Goal: Task Accomplishment & Management: Manage account settings

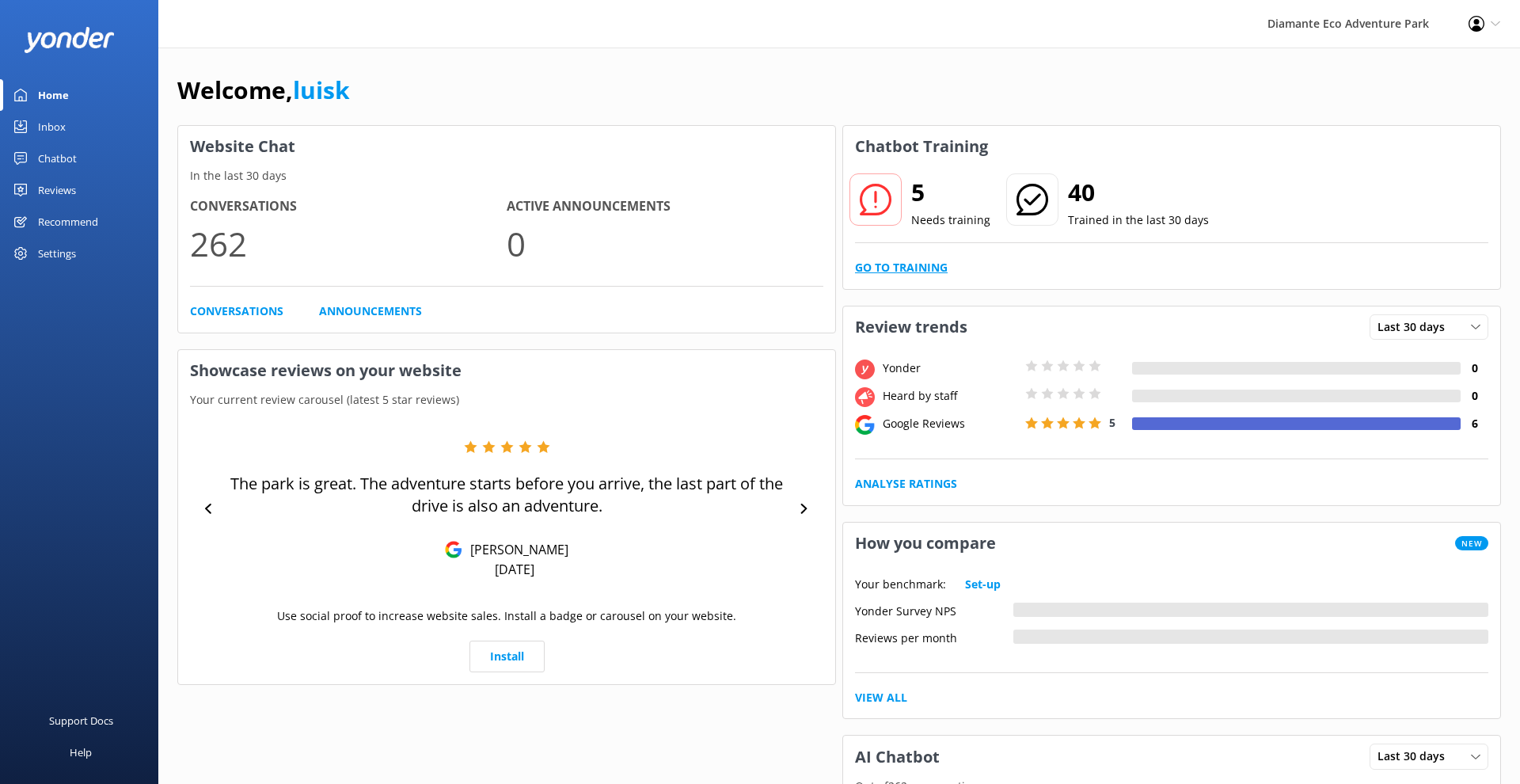
click at [916, 268] on link "Go to Training" at bounding box center [901, 267] width 93 height 17
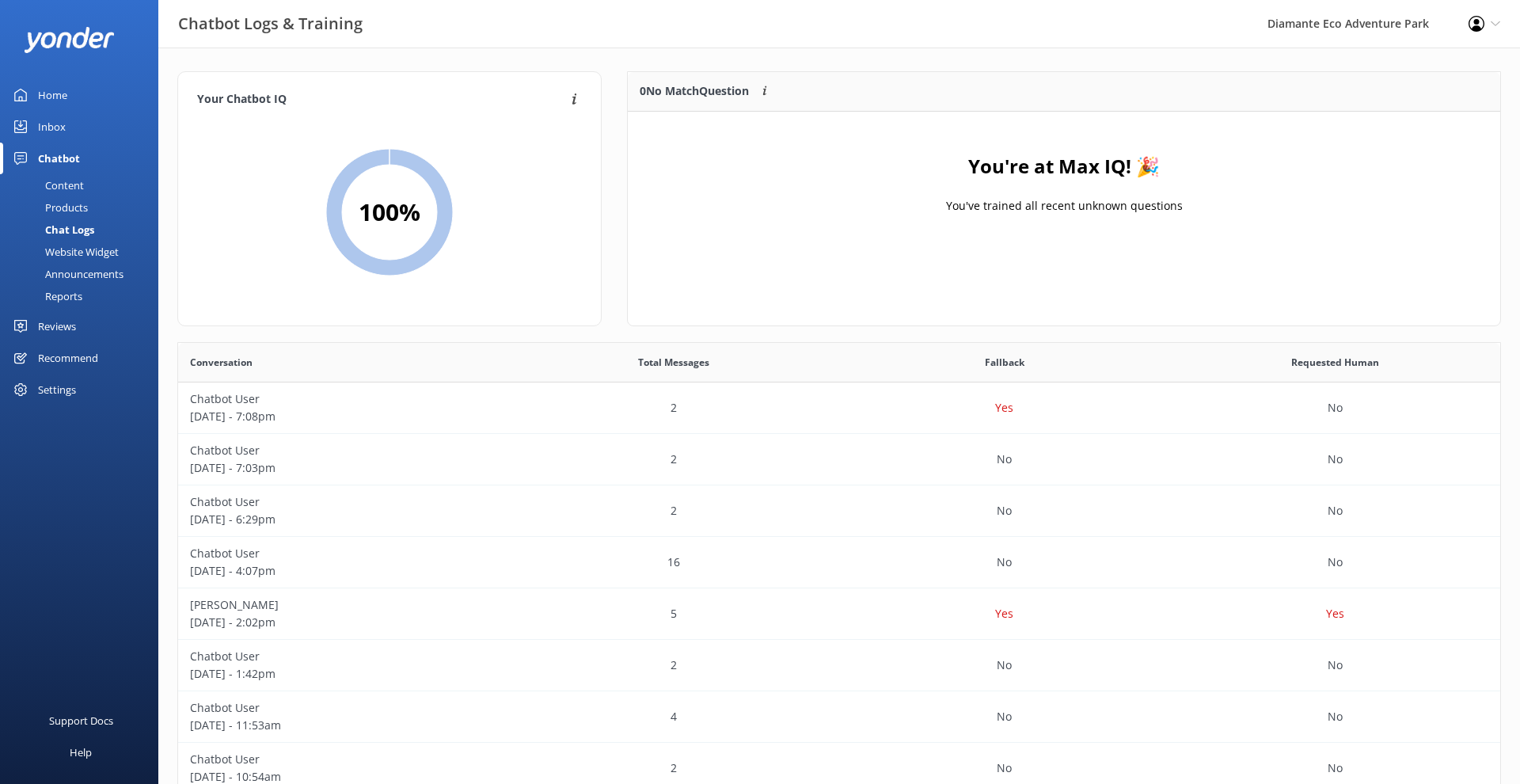
drag, startPoint x: 386, startPoint y: 145, endPoint x: 388, endPoint y: 153, distance: 8.2
click at [388, 153] on div "100 %" at bounding box center [389, 212] width 384 height 189
click at [384, 152] on icon at bounding box center [389, 212] width 127 height 127
click at [41, 86] on div "Home" at bounding box center [52, 95] width 29 height 32
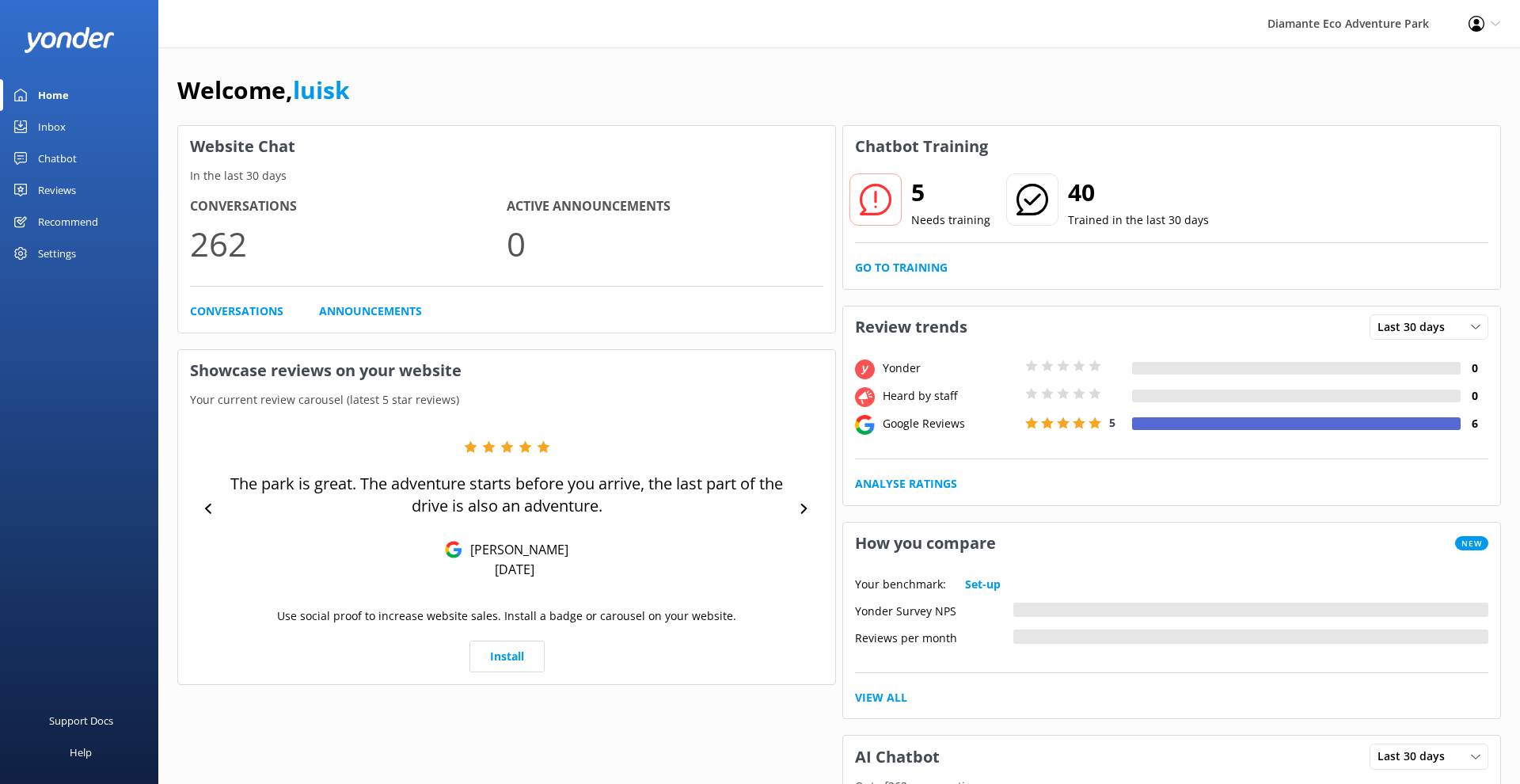
click at [927, 207] on h2 "5" at bounding box center [951, 192] width 79 height 38
click at [906, 262] on link "Go to Training" at bounding box center [901, 267] width 93 height 17
click at [894, 206] on div at bounding box center [876, 199] width 52 height 52
click at [955, 236] on div "5 Needs training 40 Trained in the last 30 days" at bounding box center [1171, 211] width 633 height 64
drag, startPoint x: 854, startPoint y: 149, endPoint x: 999, endPoint y: 150, distance: 145.0
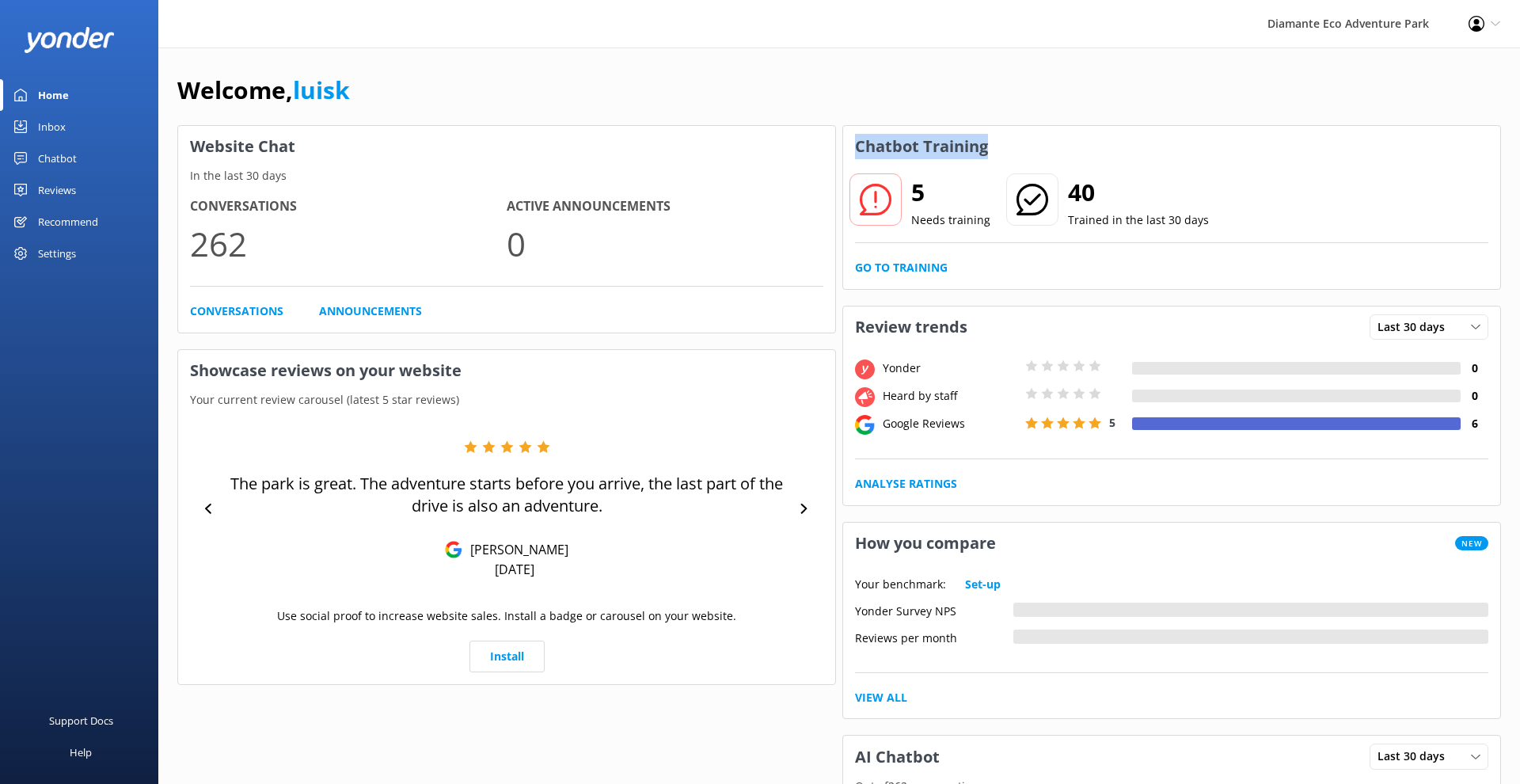
click at [999, 150] on h3 "Chatbot Training" at bounding box center [922, 146] width 157 height 42
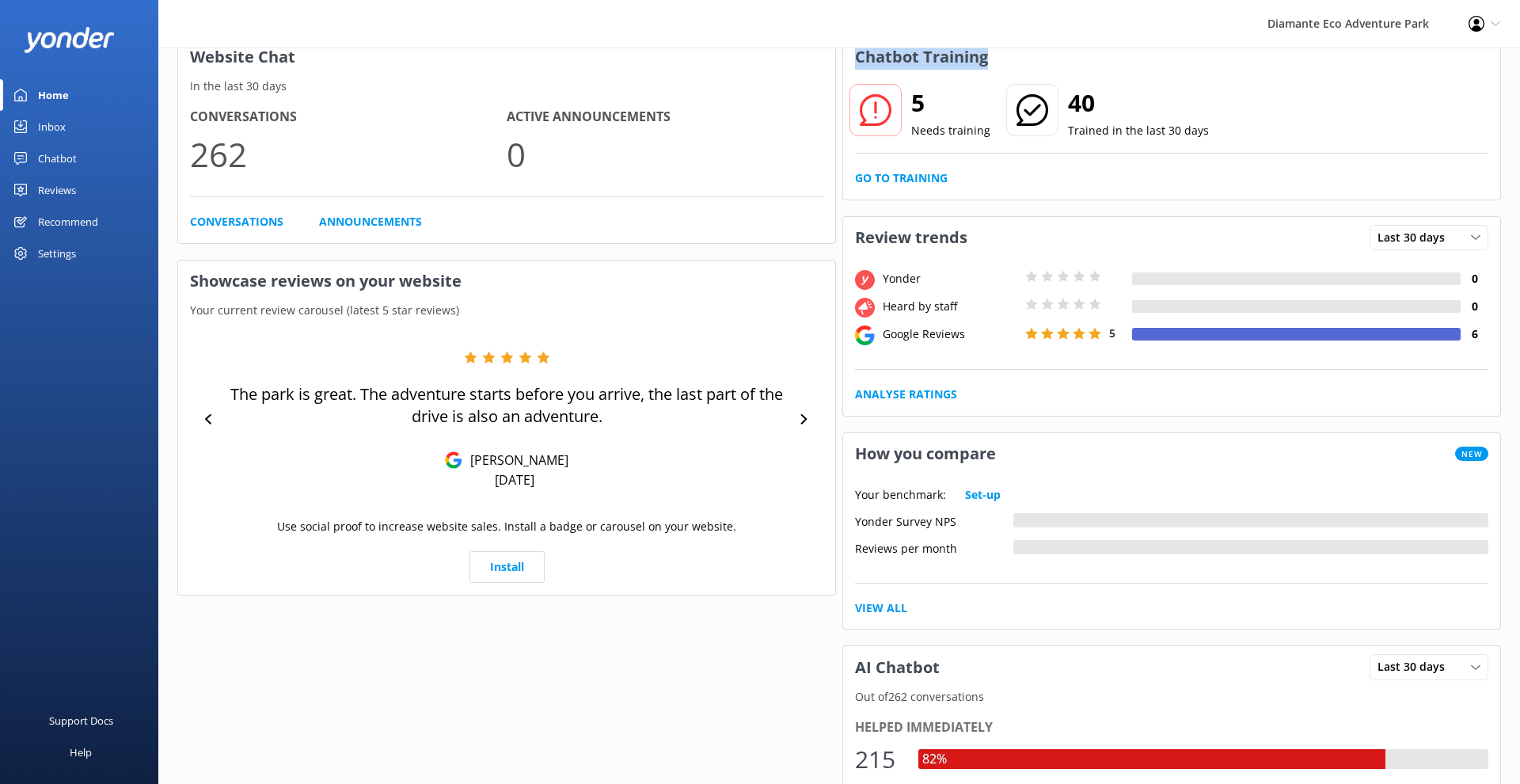
scroll to position [76, 0]
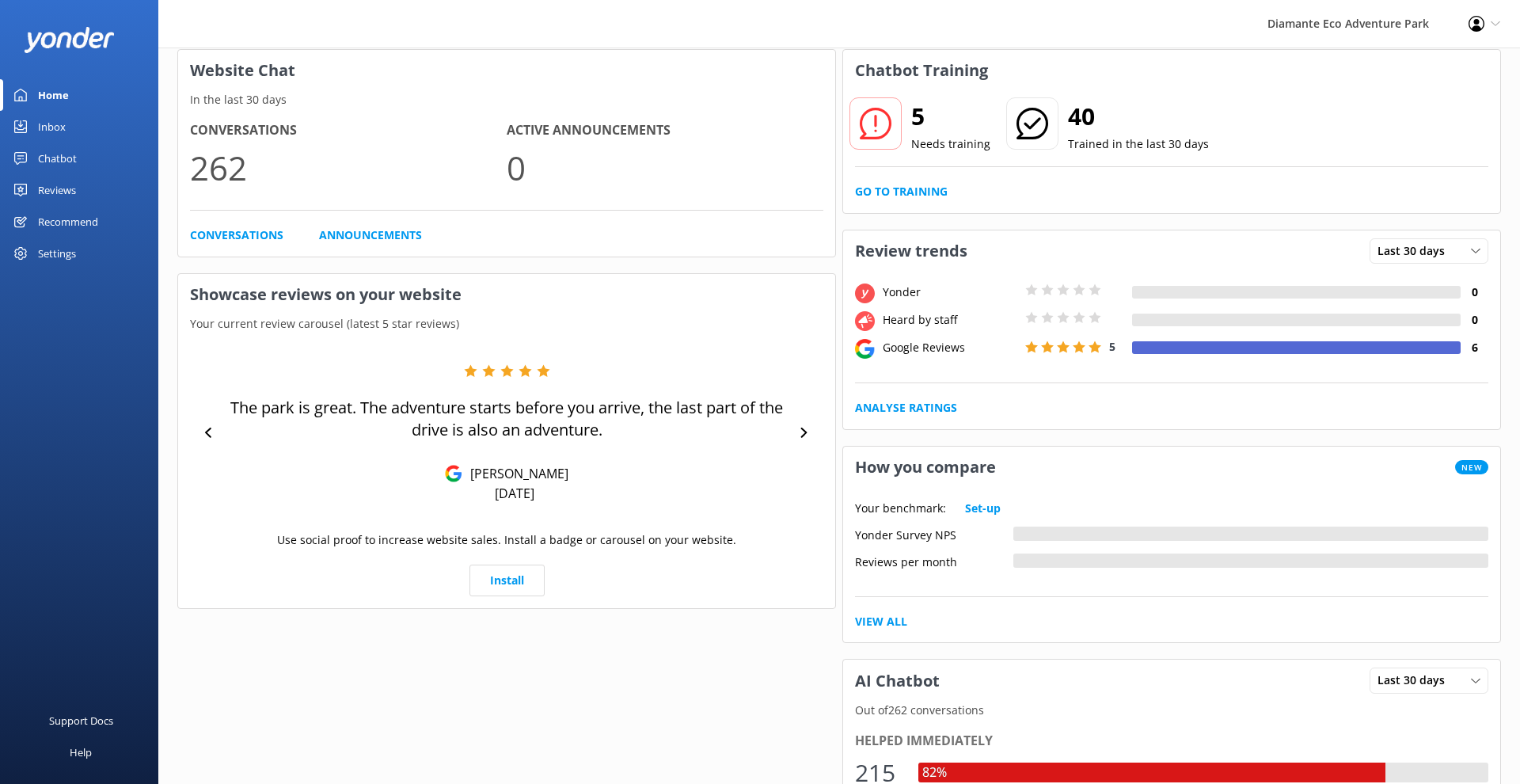
click at [65, 268] on div "Settings" at bounding box center [56, 253] width 38 height 32
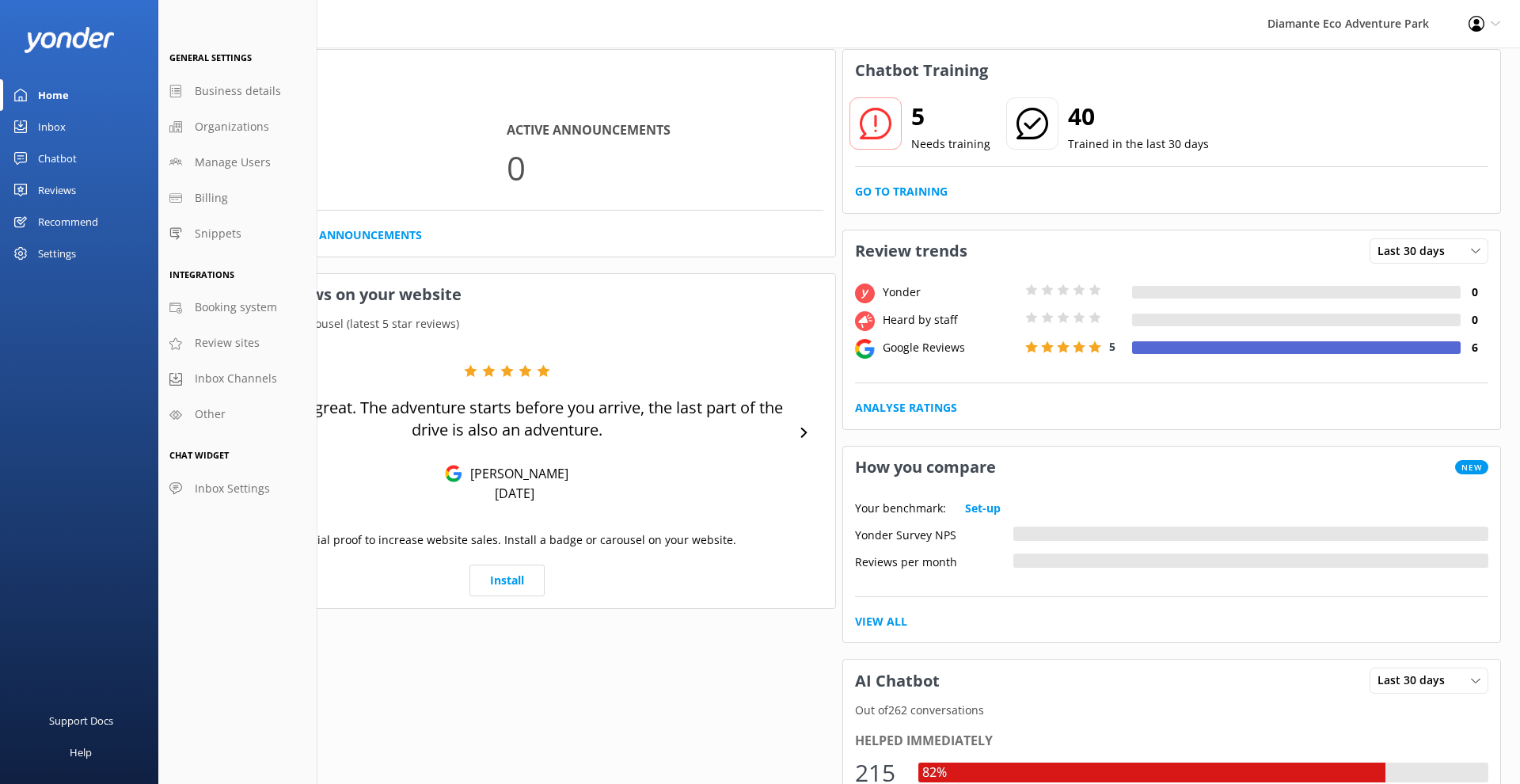
click at [1484, 15] on icon at bounding box center [1476, 23] width 15 height 15
click at [1447, 67] on link "Profile Settings" at bounding box center [1443, 69] width 159 height 40
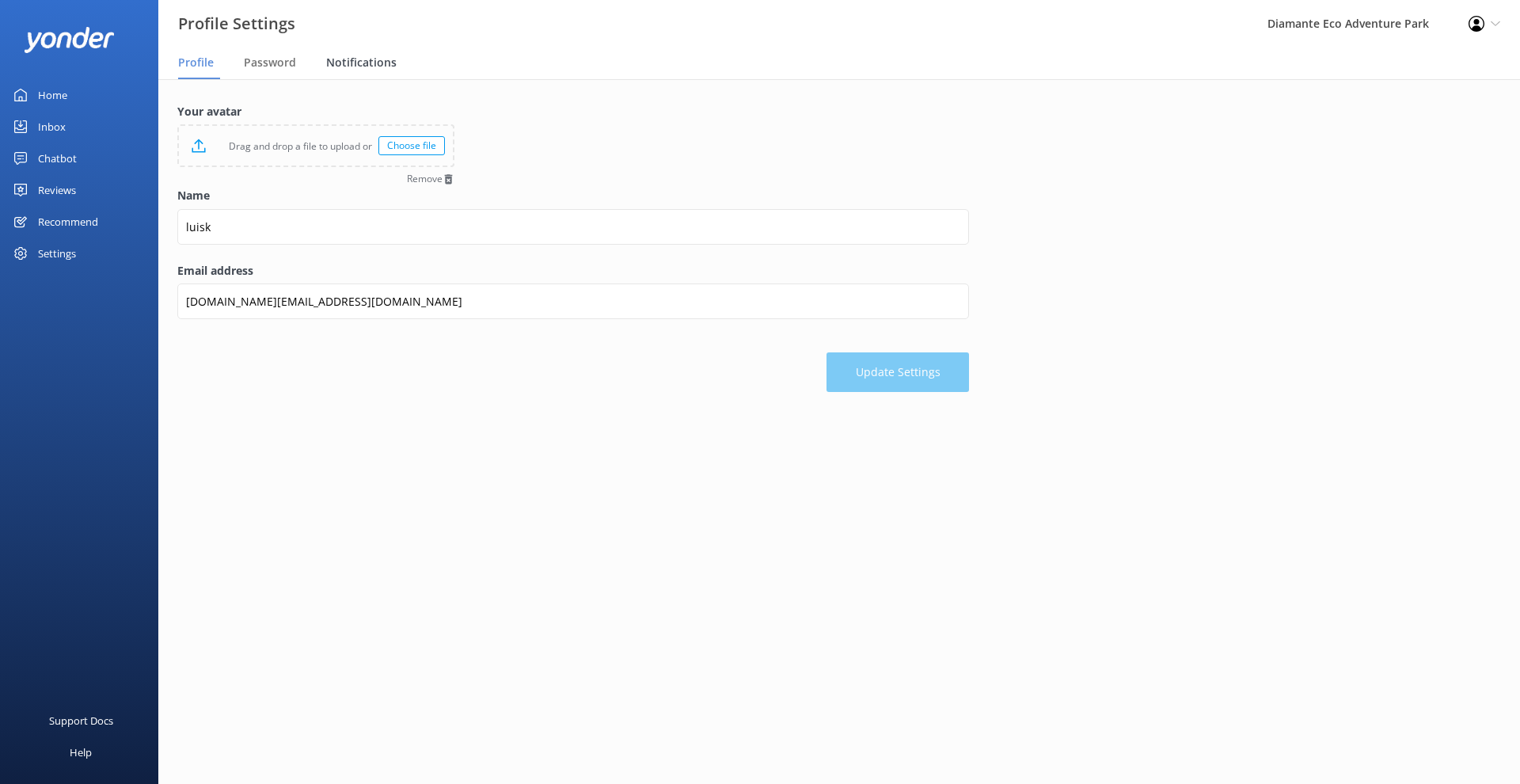
click at [380, 71] on div "Notifications" at bounding box center [364, 63] width 76 height 32
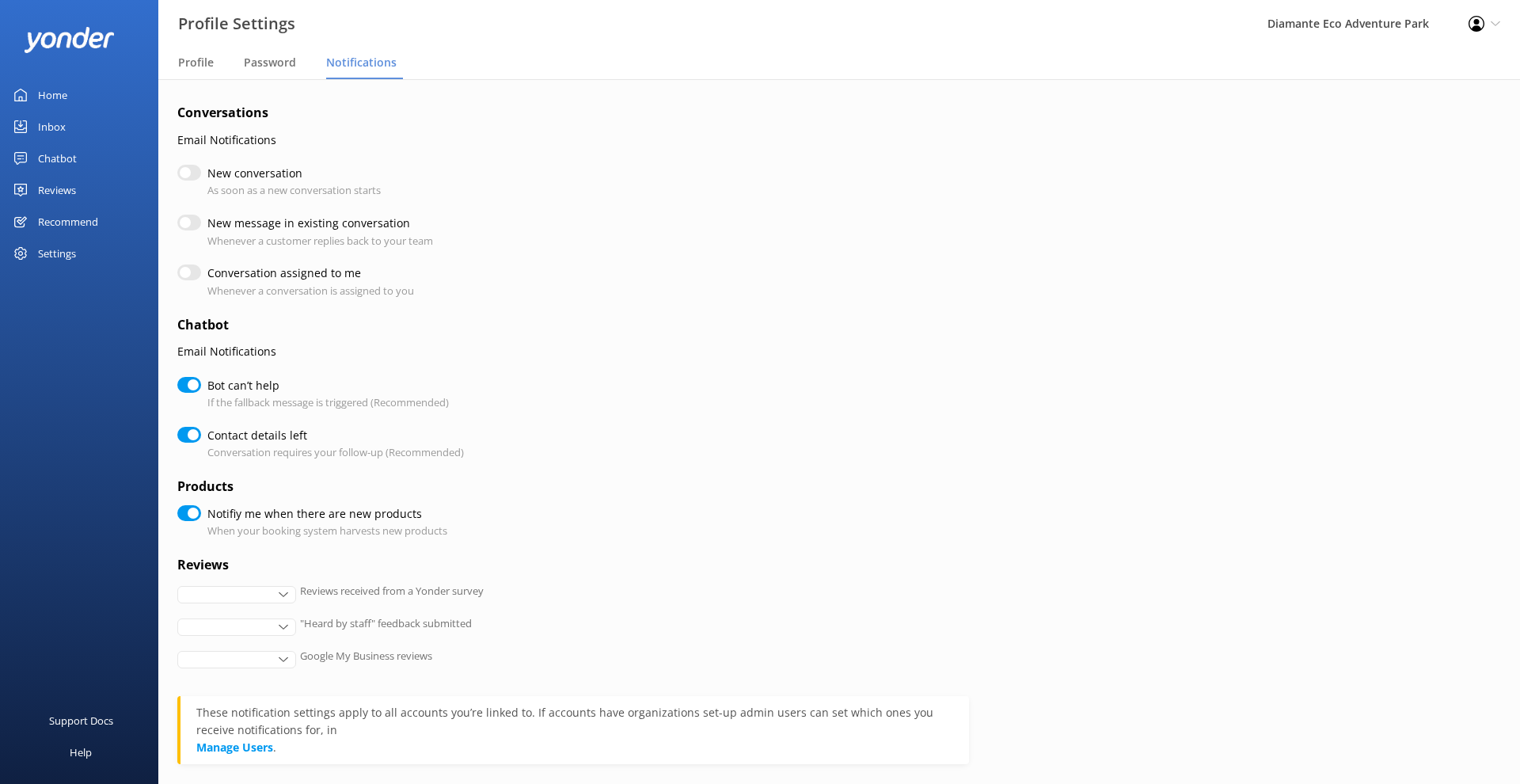
checkbox input "true"
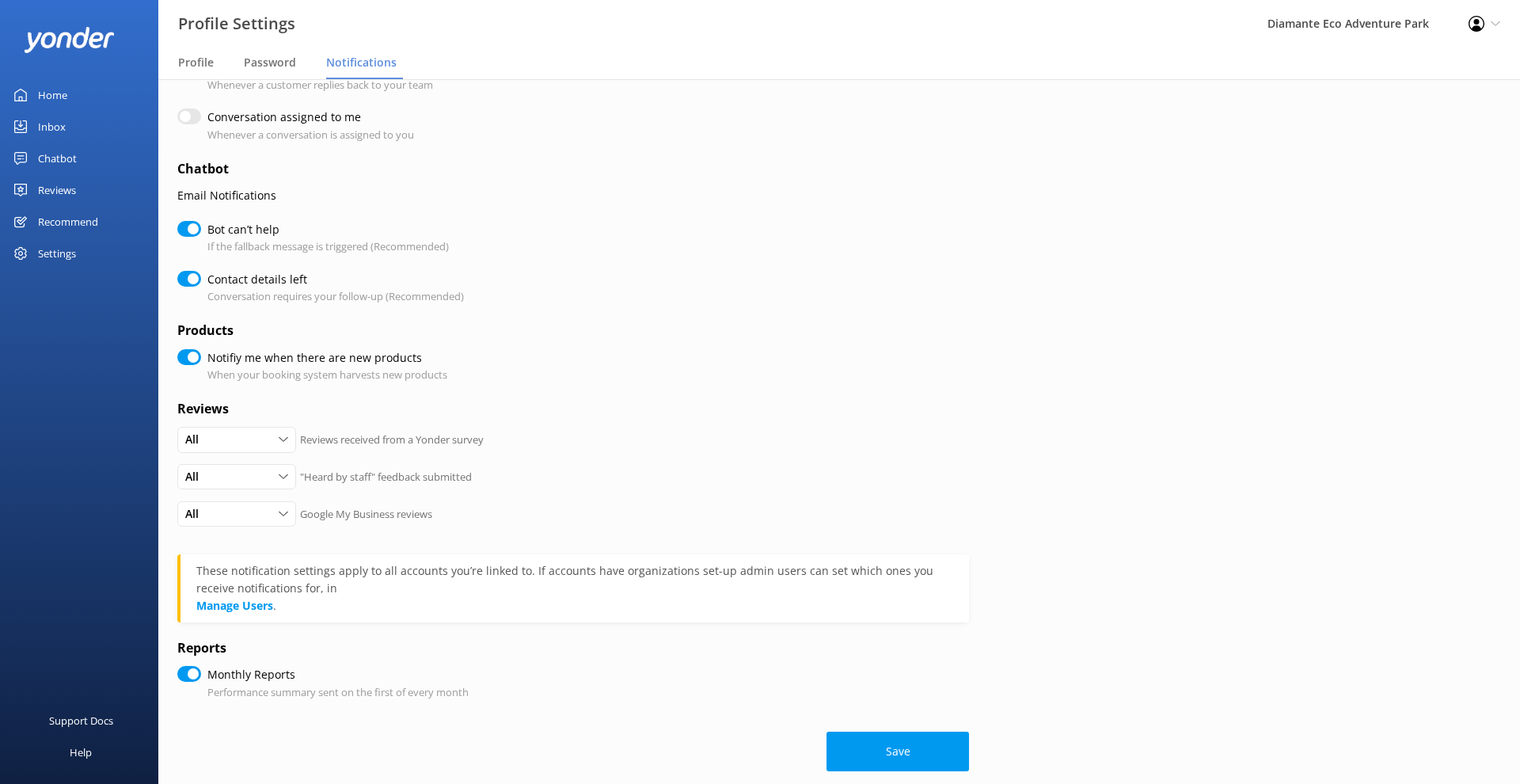
scroll to position [157, 0]
click at [193, 221] on input "Bot can’t help" at bounding box center [189, 227] width 24 height 15
checkbox input "false"
checkbox input "true"
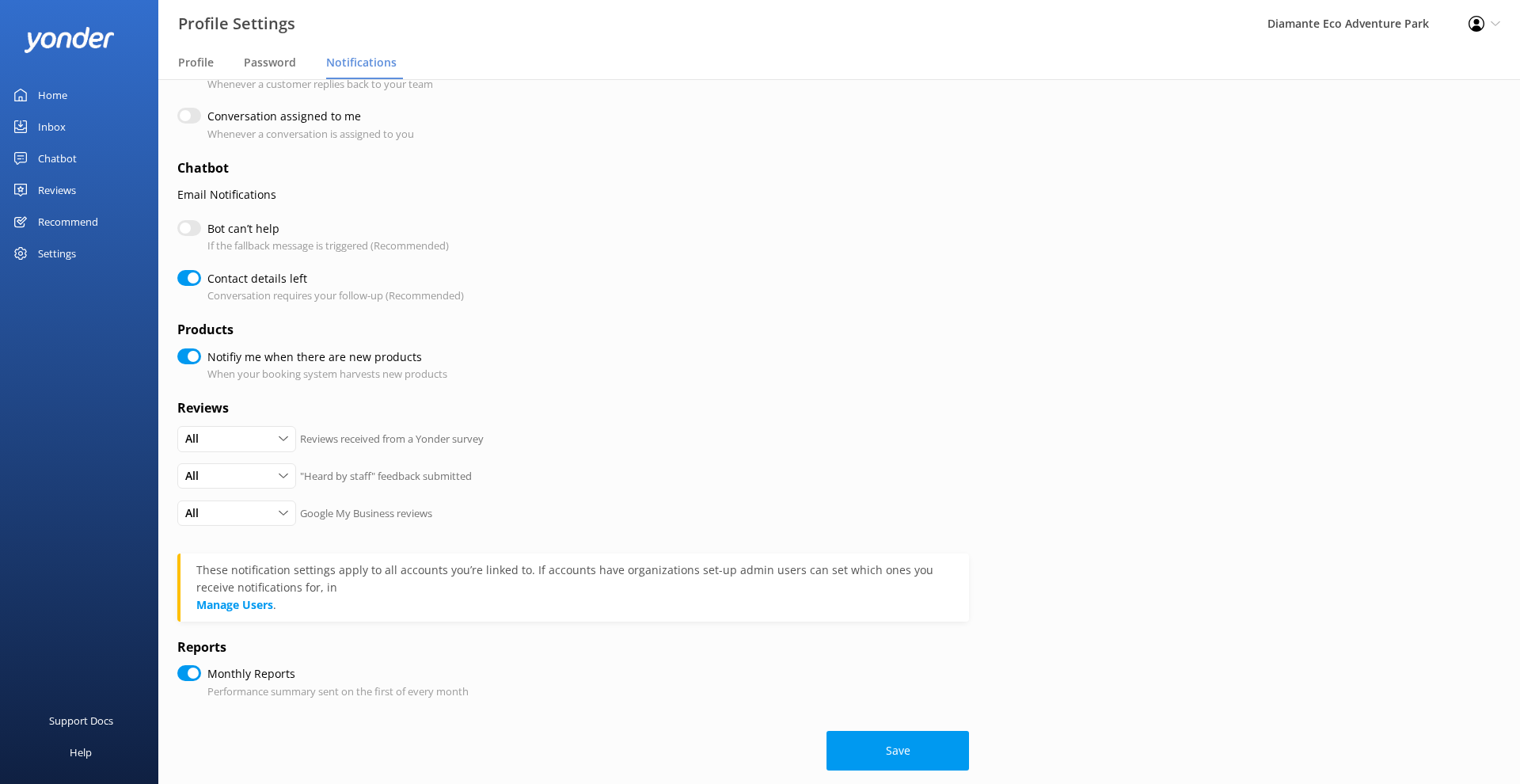
click at [191, 270] on input "Contact details left" at bounding box center [189, 278] width 24 height 15
checkbox input "false"
checkbox input "true"
click at [182, 350] on input "Notifiy me when there are new products" at bounding box center [189, 356] width 24 height 15
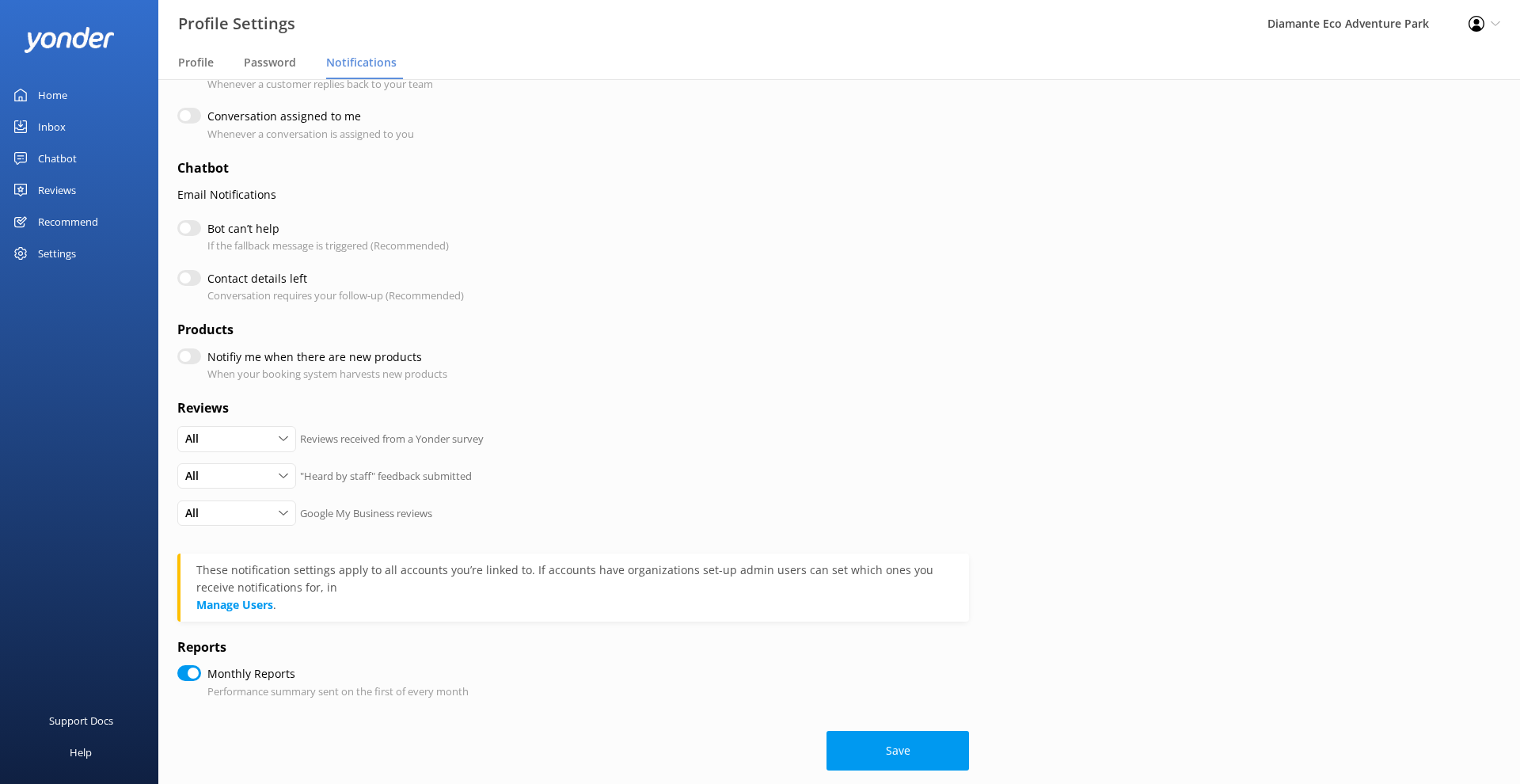
checkbox input "false"
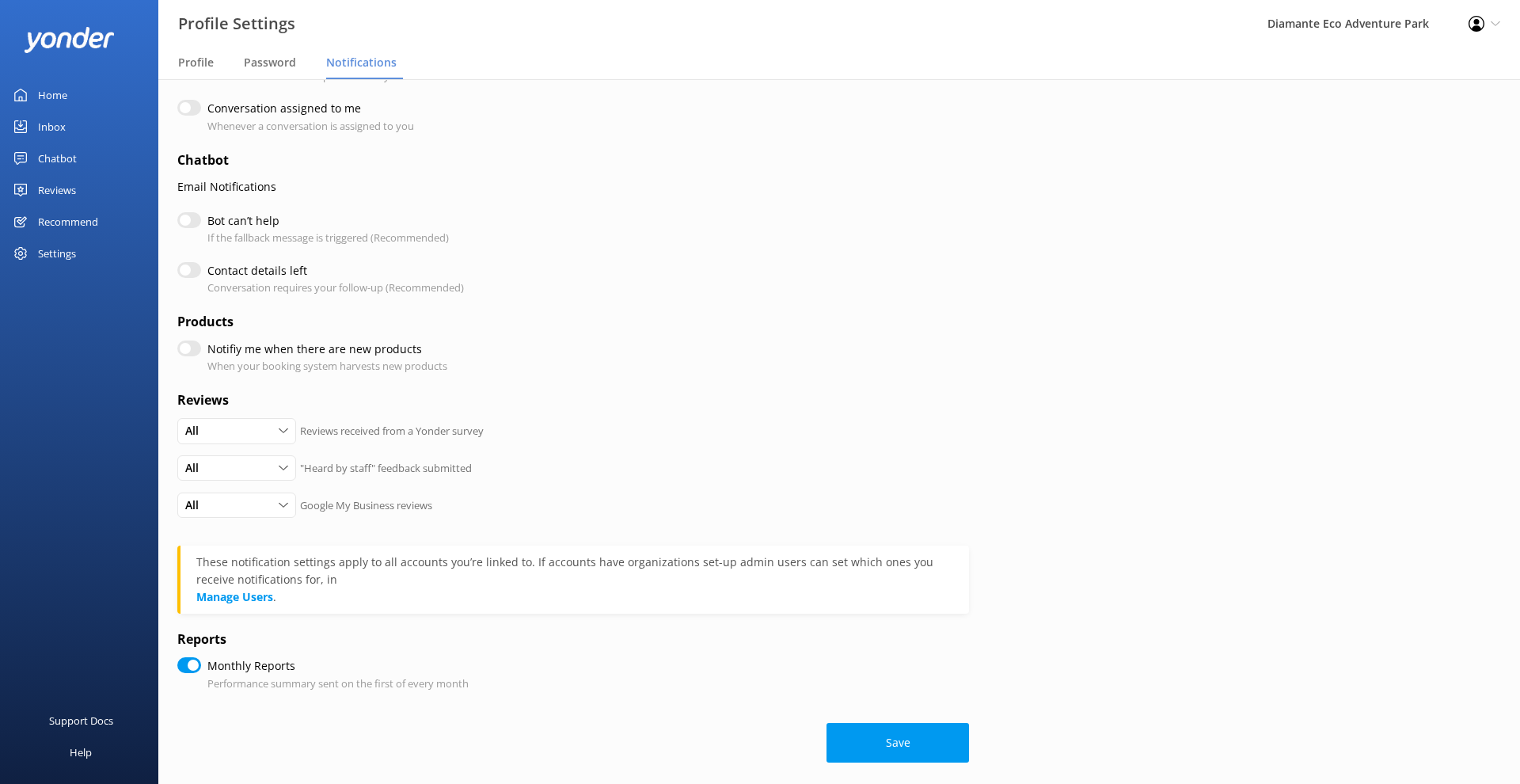
scroll to position [164, 0]
click at [902, 728] on button "Save" at bounding box center [897, 743] width 142 height 40
click at [925, 724] on button "Save" at bounding box center [897, 743] width 142 height 40
click at [911, 735] on button "Save" at bounding box center [897, 743] width 142 height 40
click at [911, 735] on div "Save" at bounding box center [573, 735] width 792 height 55
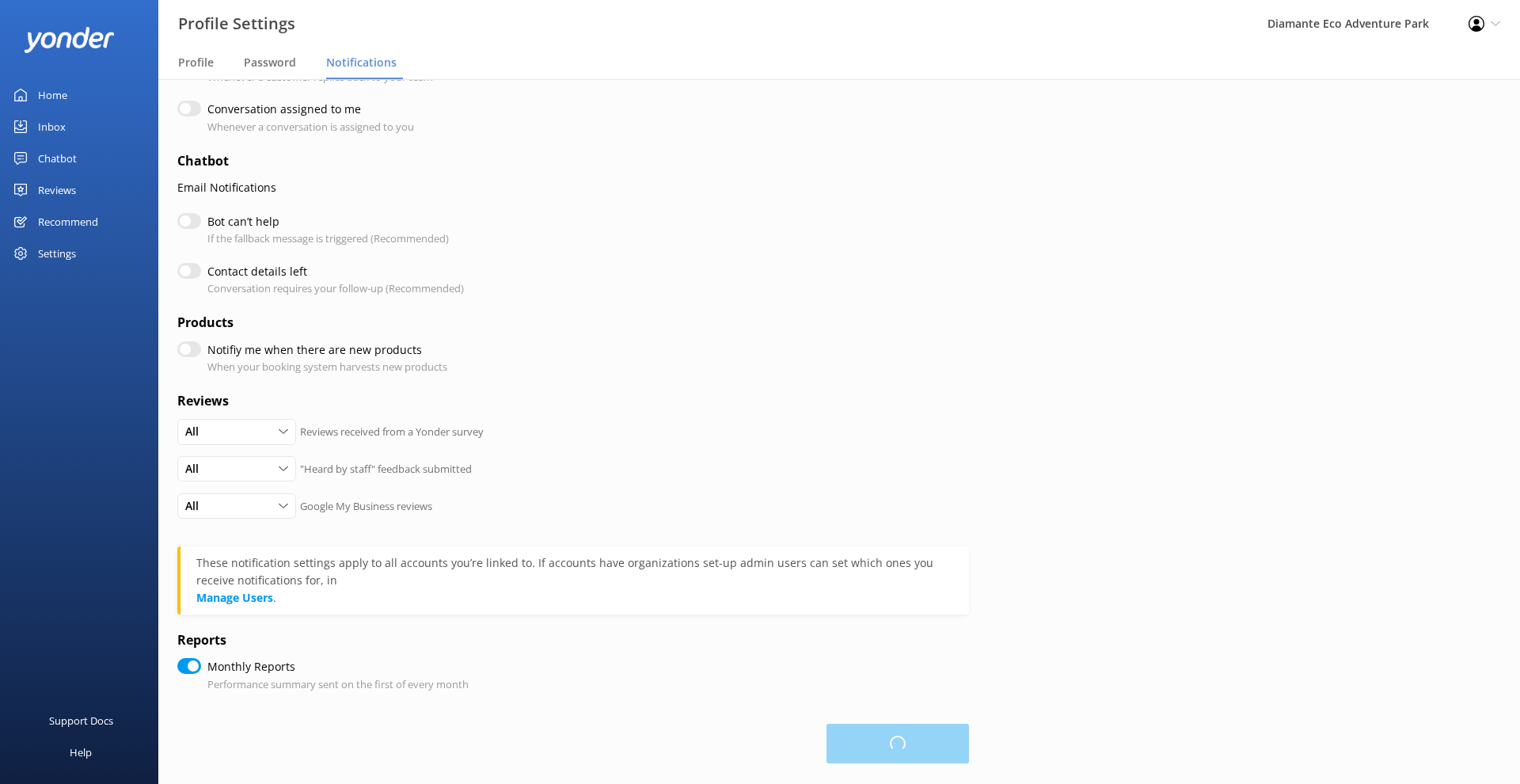
click at [911, 735] on div "Loading.." at bounding box center [573, 735] width 792 height 55
click at [911, 735] on button "Save" at bounding box center [897, 743] width 142 height 40
click at [911, 735] on div "Loading.." at bounding box center [573, 735] width 792 height 55
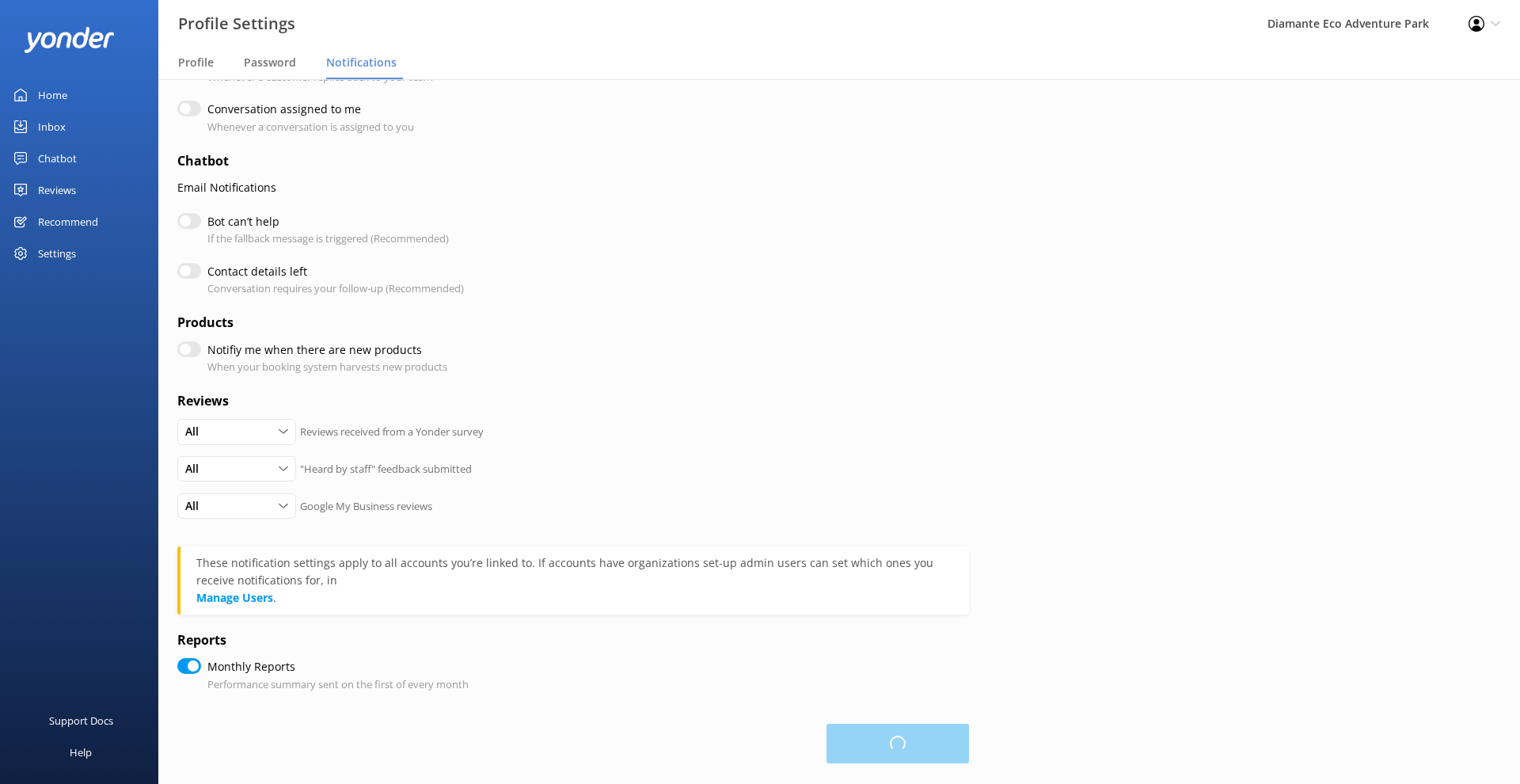
click at [911, 735] on button "Loading.." at bounding box center [897, 743] width 142 height 40
click at [911, 735] on div "Loading.." at bounding box center [573, 735] width 792 height 55
click at [911, 735] on button "Save" at bounding box center [897, 743] width 142 height 40
click at [911, 735] on div "Loading.." at bounding box center [573, 735] width 792 height 55
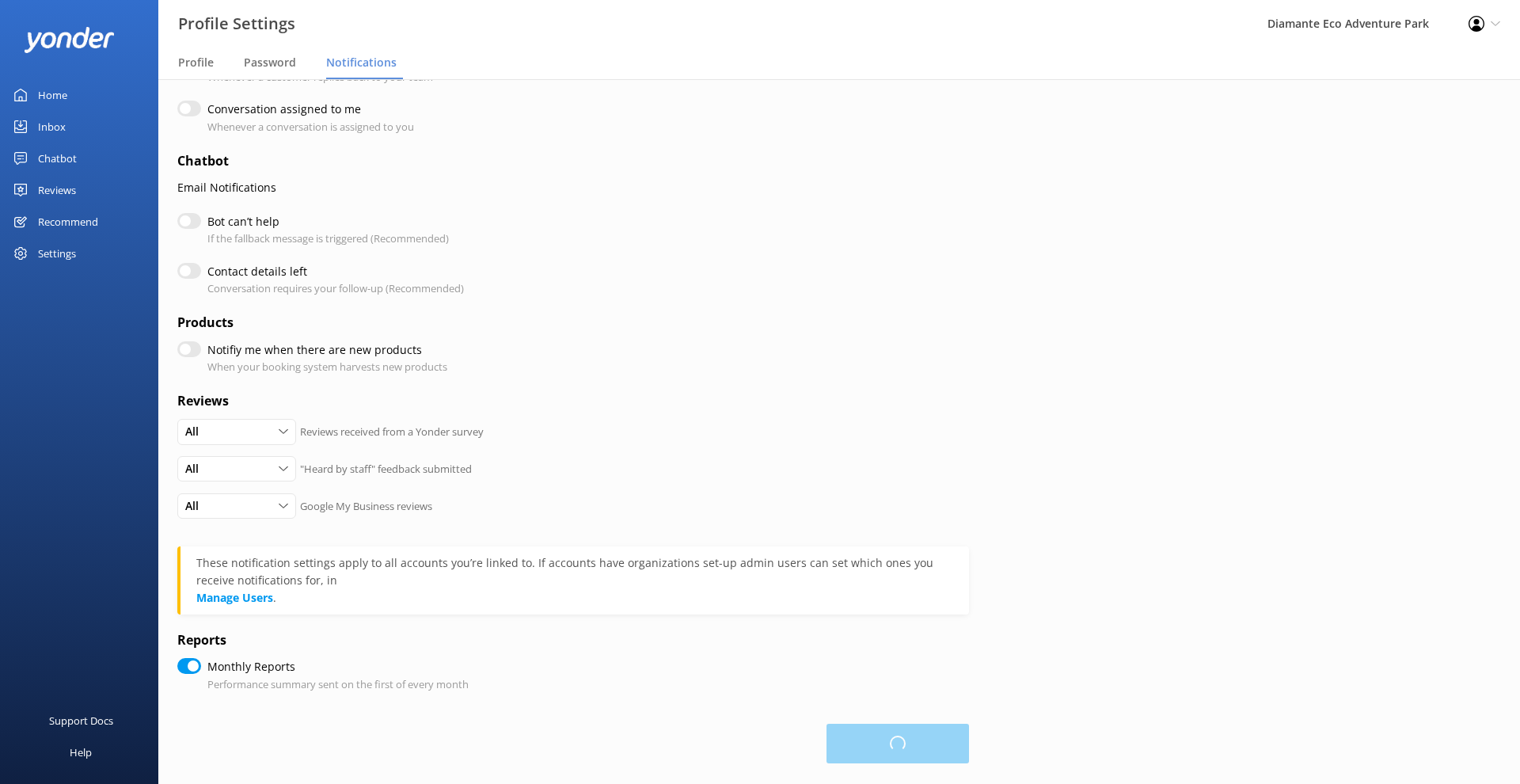
click at [911, 735] on div "Loading.." at bounding box center [573, 735] width 792 height 55
click at [911, 735] on button "Save" at bounding box center [897, 743] width 142 height 40
click at [911, 735] on div "Save" at bounding box center [573, 735] width 792 height 55
click at [911, 735] on div "Loading.." at bounding box center [573, 735] width 792 height 55
click at [911, 735] on button "Save" at bounding box center [897, 743] width 142 height 40
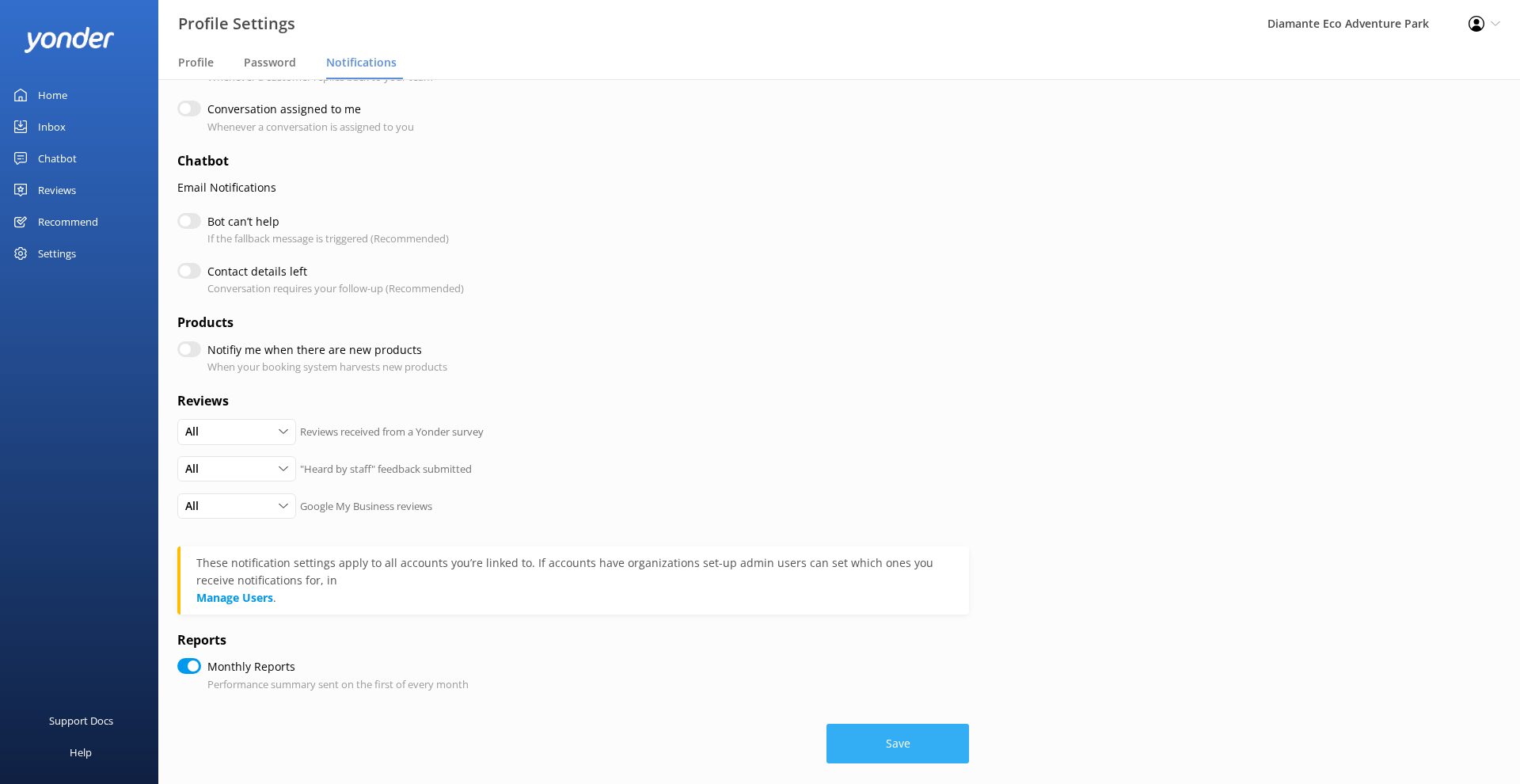
click at [911, 735] on div "Save" at bounding box center [573, 735] width 792 height 55
click at [911, 735] on div "Loading.." at bounding box center [573, 735] width 792 height 55
click at [911, 735] on button "Save" at bounding box center [897, 743] width 142 height 40
click at [911, 735] on div "Save" at bounding box center [573, 735] width 792 height 55
click at [911, 735] on div "Loading.." at bounding box center [573, 735] width 792 height 55
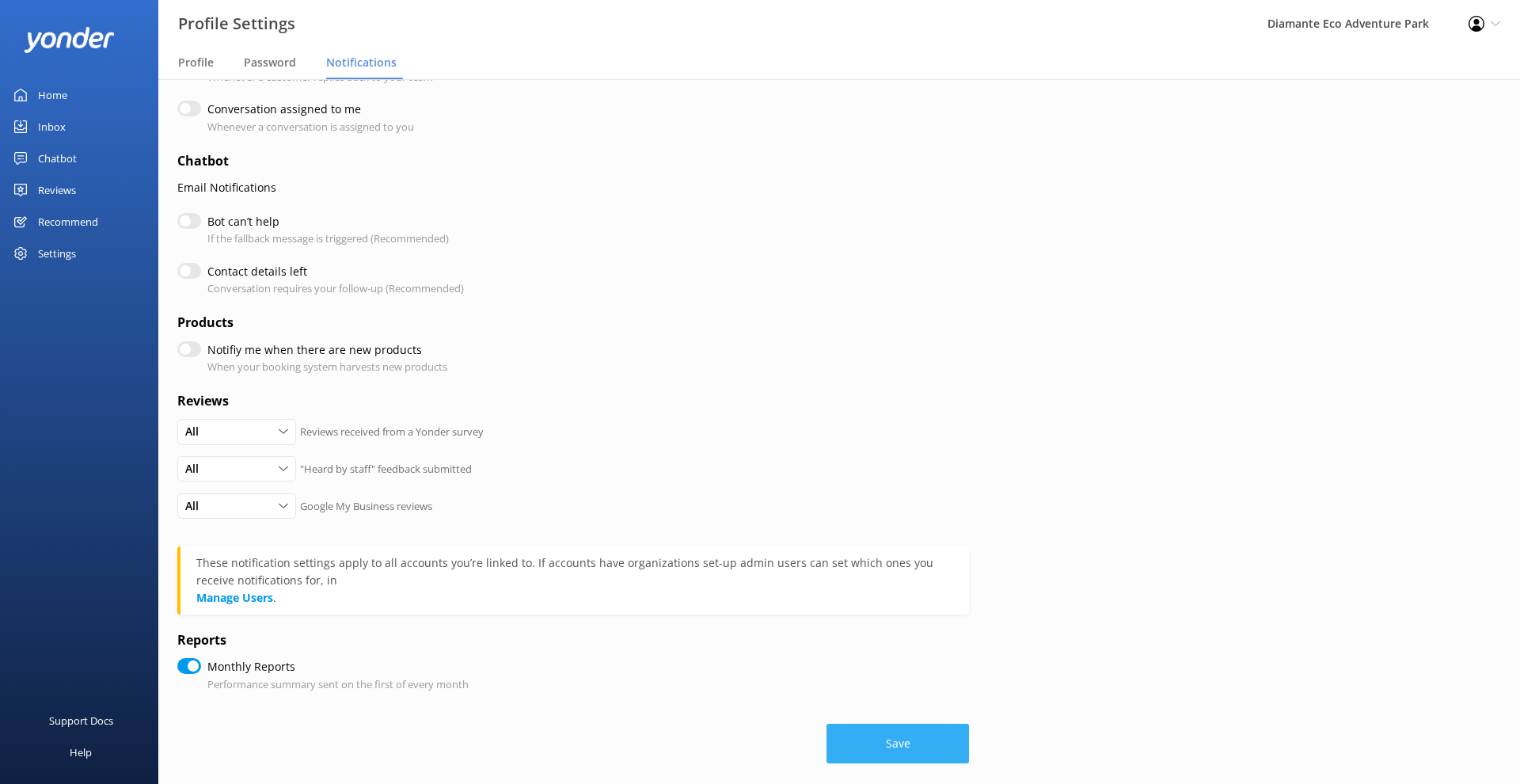
click at [911, 735] on button "Save" at bounding box center [897, 743] width 142 height 40
click at [911, 735] on div "Loading.." at bounding box center [573, 735] width 792 height 55
click at [911, 735] on button "Save" at bounding box center [897, 743] width 142 height 40
click at [911, 735] on div "Loading.." at bounding box center [573, 735] width 792 height 55
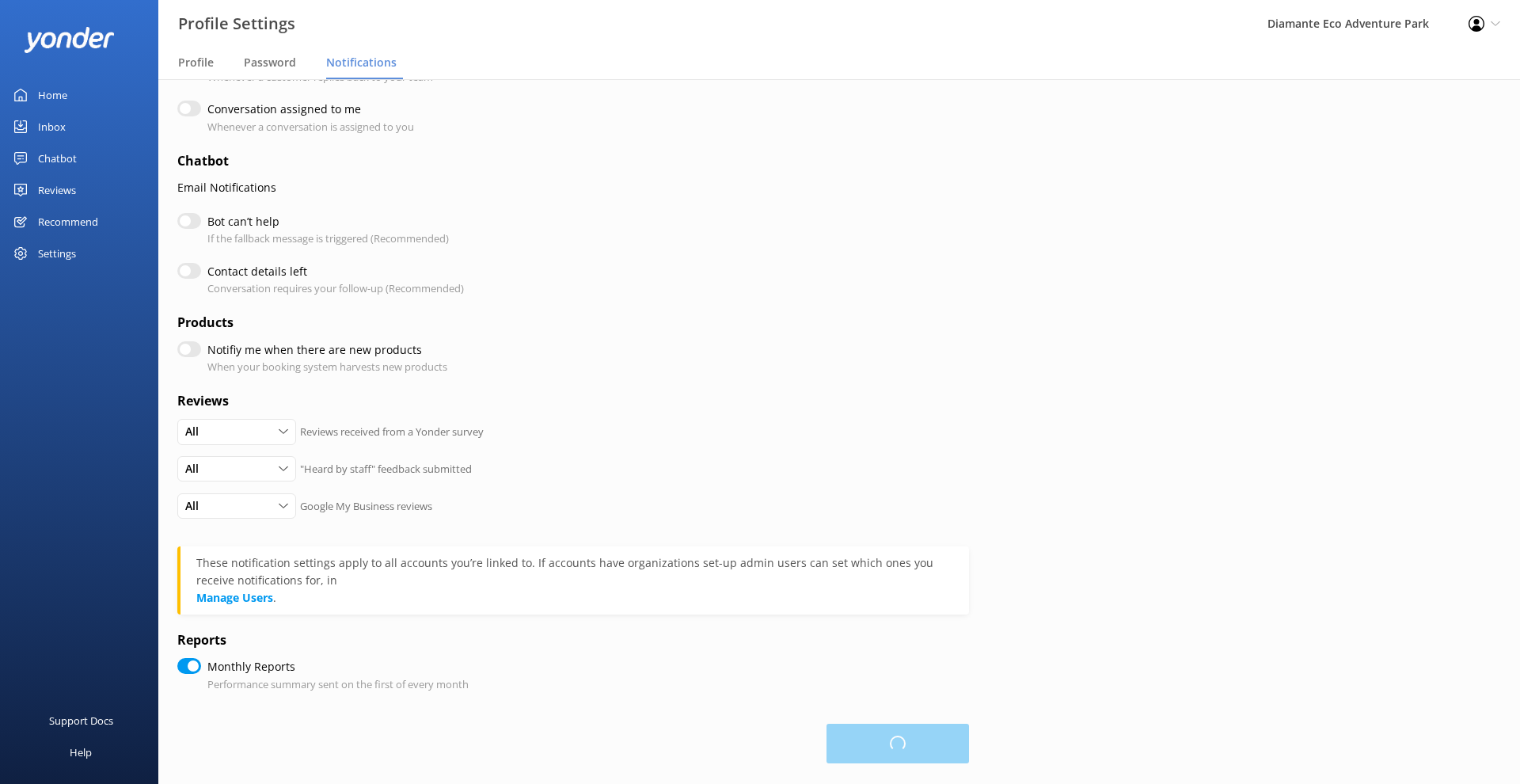
click at [911, 735] on div "Loading.." at bounding box center [573, 735] width 792 height 55
click at [911, 735] on button "Save" at bounding box center [897, 743] width 142 height 40
click at [911, 735] on div "Save" at bounding box center [573, 735] width 792 height 55
click at [897, 724] on button "Save" at bounding box center [897, 743] width 142 height 40
click at [874, 731] on button "Save" at bounding box center [897, 743] width 142 height 40
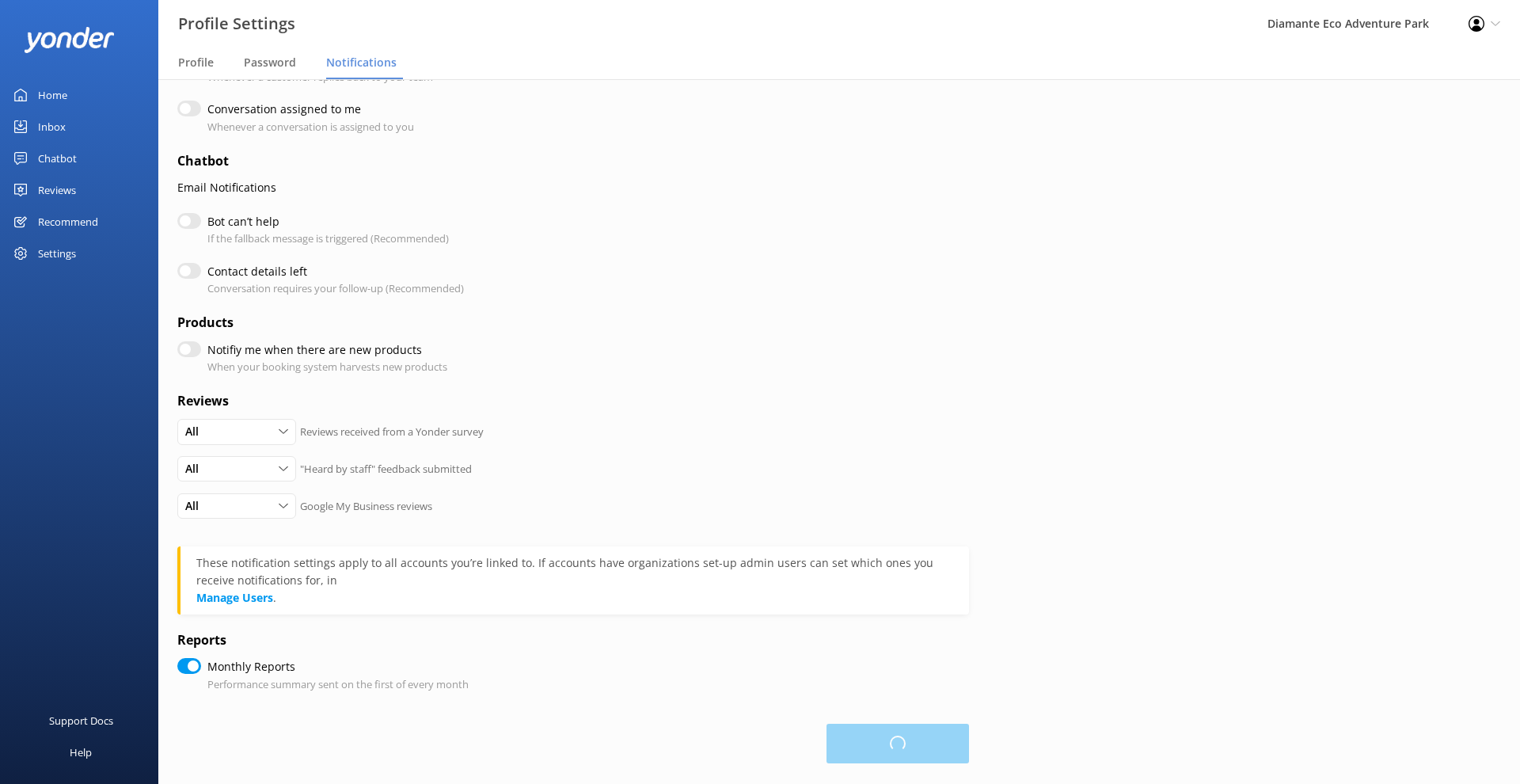
checkbox input "true"
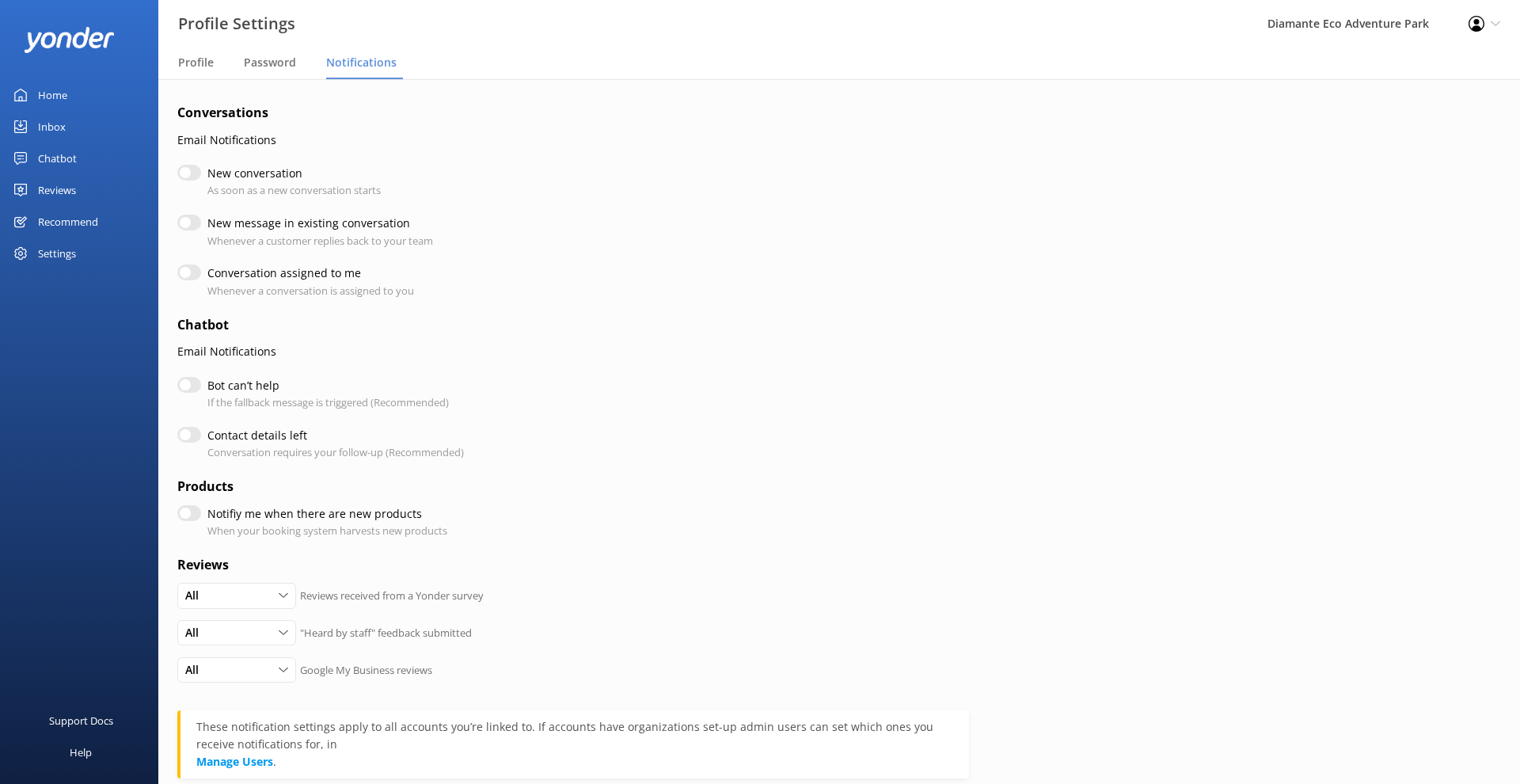
scroll to position [0, 0]
